Goal: Find specific page/section: Find specific page/section

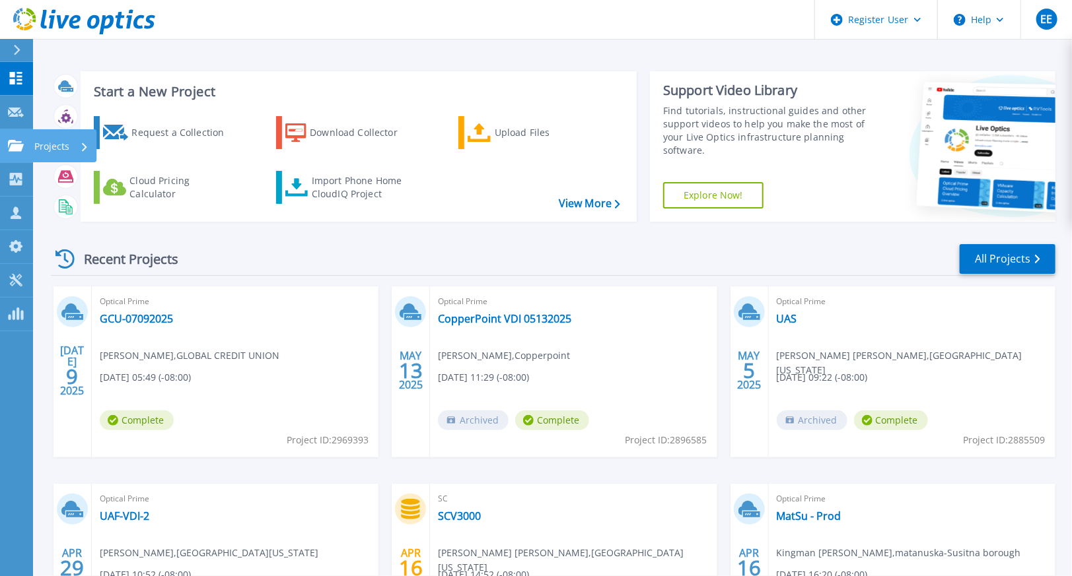
click at [53, 154] on p "Projects" at bounding box center [51, 146] width 35 height 34
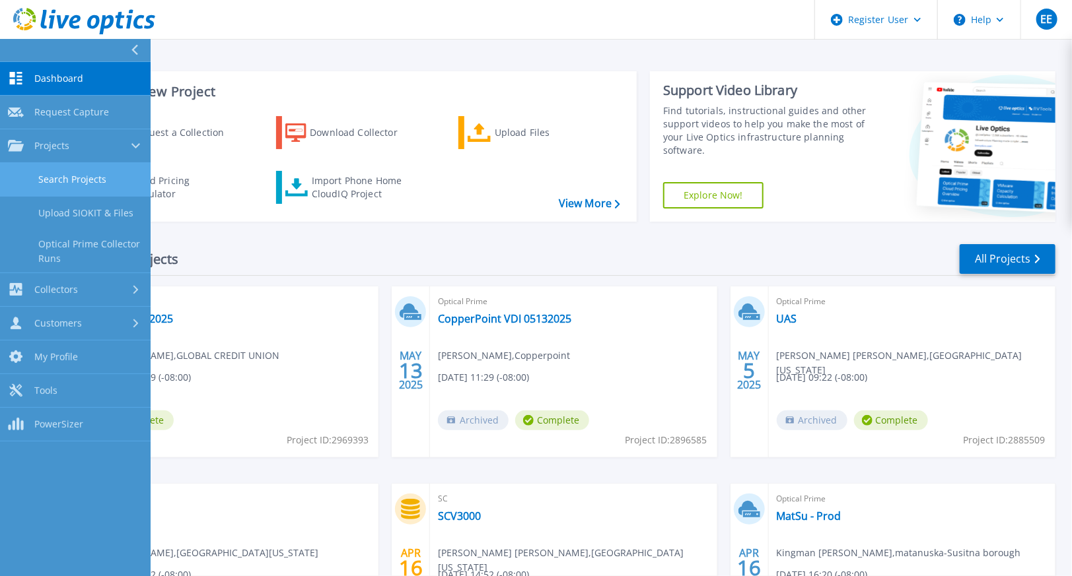
click at [77, 173] on link "Search Projects" at bounding box center [75, 180] width 151 height 34
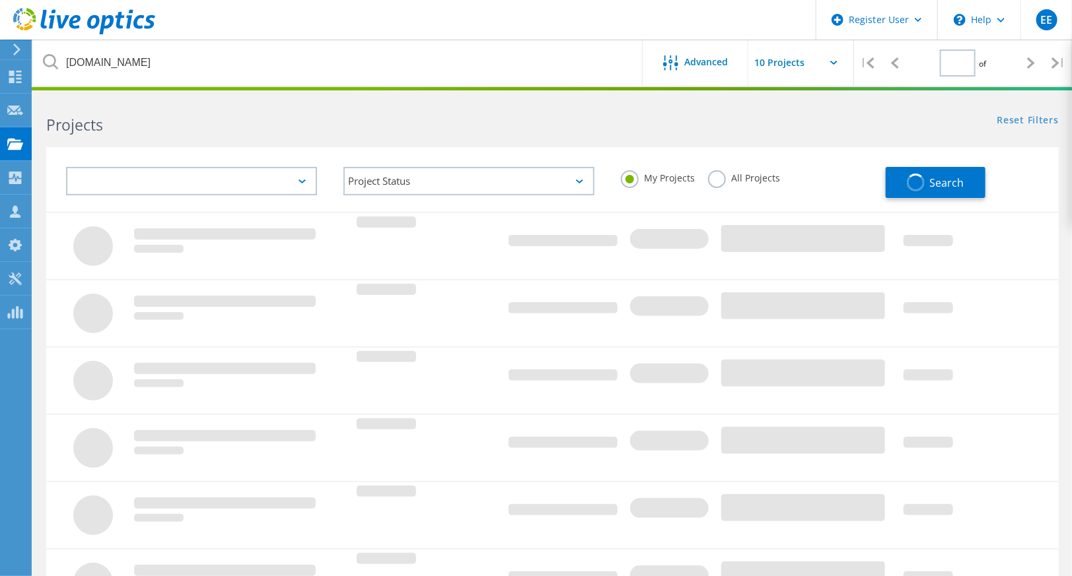
type input "1"
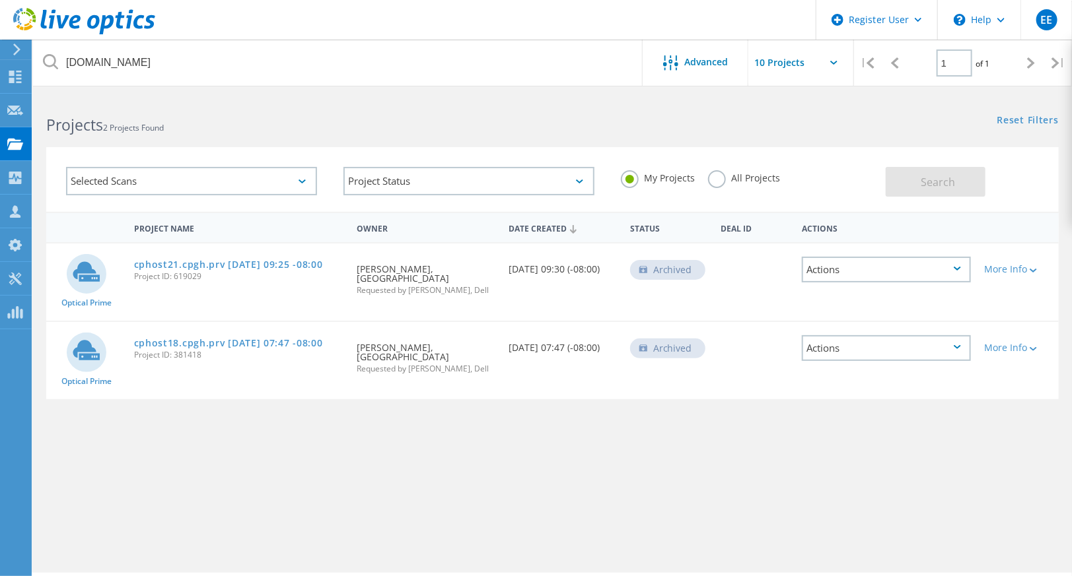
click at [716, 181] on label "All Projects" at bounding box center [744, 176] width 72 height 13
click at [0, 0] on input "All Projects" at bounding box center [0, 0] width 0 height 0
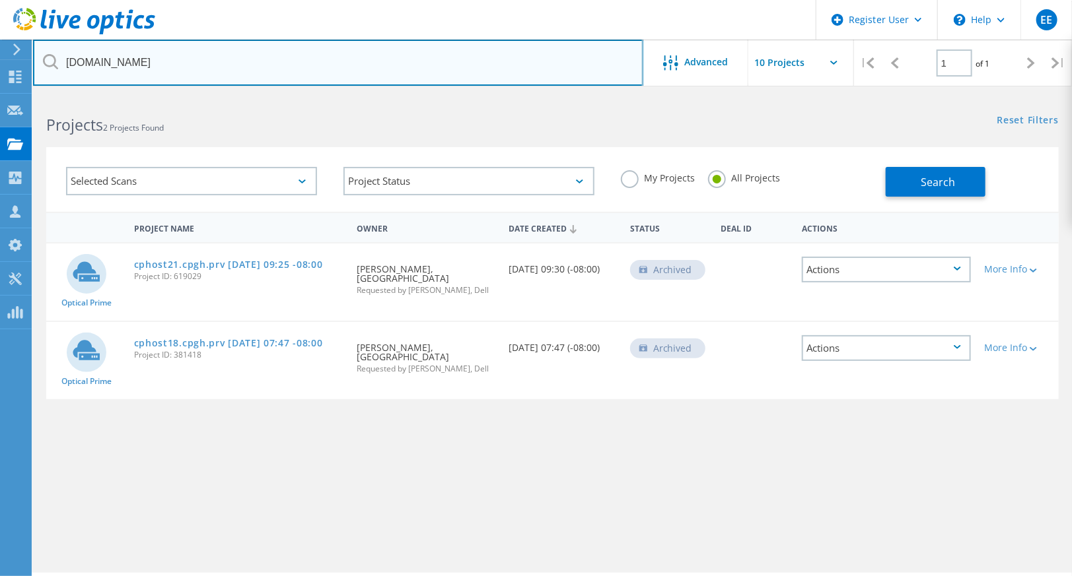
drag, startPoint x: 296, startPoint y: 61, endPoint x: 0, endPoint y: 46, distance: 296.1
click at [0, 46] on html "Register User \n Help Explore Helpful Articles Contact Support EE Dell User [PE…" at bounding box center [536, 306] width 1072 height 613
type input "copperpoint"
